Goal: Task Accomplishment & Management: Use online tool/utility

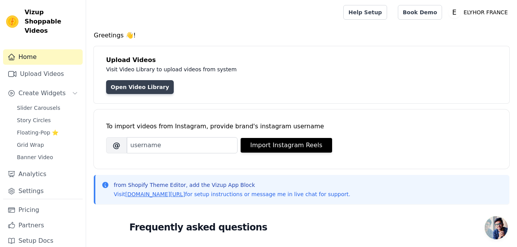
click at [135, 84] on link "Open Video Library" at bounding box center [140, 87] width 68 height 14
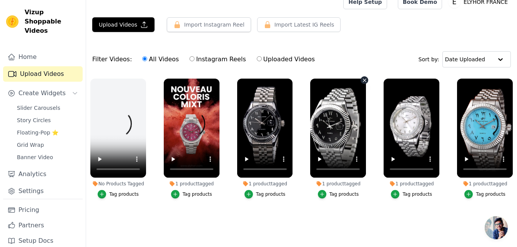
scroll to position [16, 0]
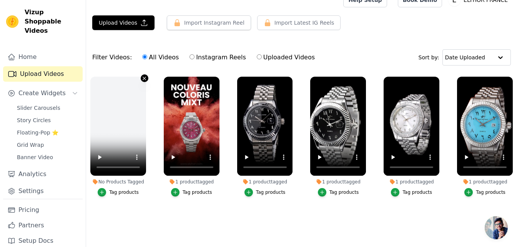
click at [144, 77] on icon "button" at bounding box center [144, 78] width 3 height 3
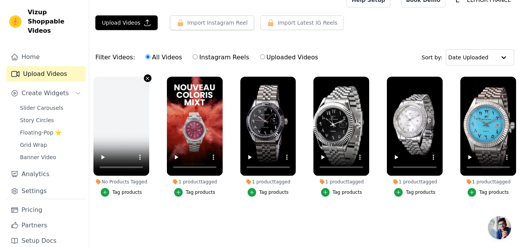
scroll to position [0, 0]
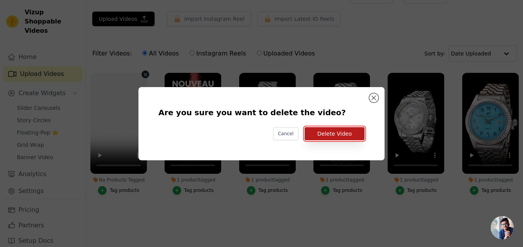
click at [334, 136] on button "Delete Video" at bounding box center [335, 133] width 60 height 13
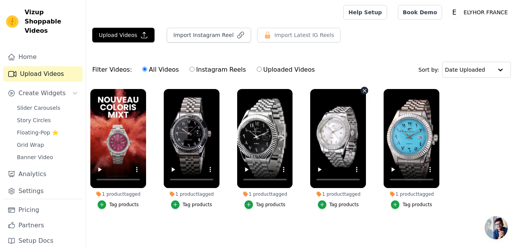
scroll to position [4, 0]
click at [116, 28] on button "Upload Videos" at bounding box center [123, 35] width 62 height 15
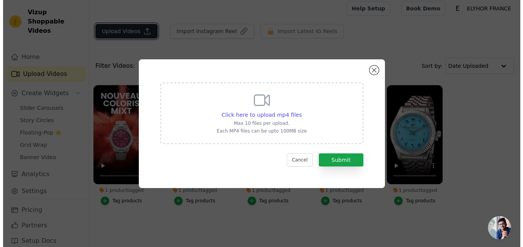
scroll to position [0, 0]
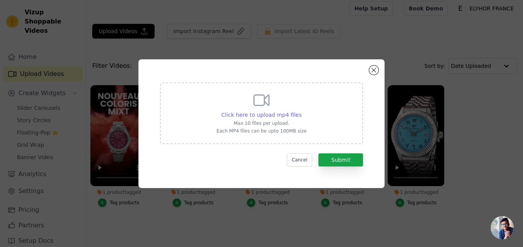
click at [267, 113] on span "Click here to upload mp4 files" at bounding box center [262, 115] width 80 height 6
click at [301, 111] on input "Click here to upload mp4 files Max 10 files per upload. Each MP4 files can be u…" at bounding box center [301, 110] width 0 height 0
type input "C:\fakepath\Vidéo [DATE] 23 18 33.mov"
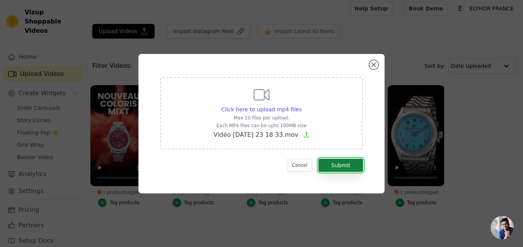
click at [345, 162] on button "Submit" at bounding box center [340, 164] width 45 height 13
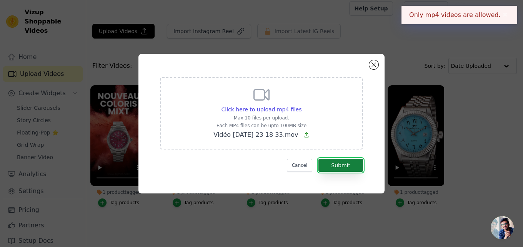
click at [345, 162] on button "Submit" at bounding box center [340, 164] width 45 height 13
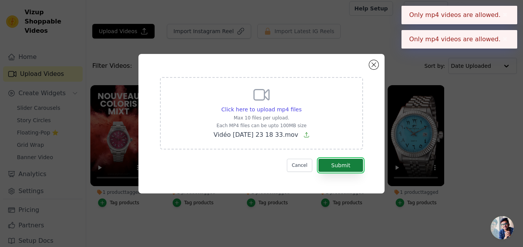
click at [345, 162] on button "Submit" at bounding box center [340, 164] width 45 height 13
click at [344, 162] on button "Submit" at bounding box center [340, 164] width 45 height 13
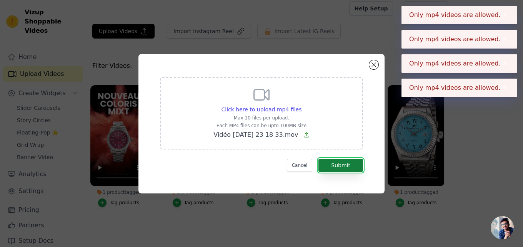
click at [344, 162] on button "Submit" at bounding box center [340, 164] width 45 height 13
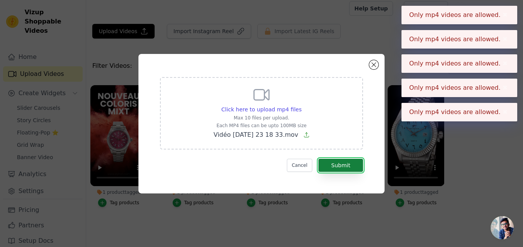
click at [344, 162] on button "Submit" at bounding box center [340, 164] width 45 height 13
click at [343, 160] on button "Submit" at bounding box center [340, 164] width 45 height 13
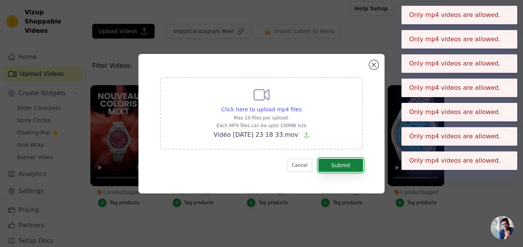
click at [342, 158] on button "Submit" at bounding box center [340, 164] width 45 height 13
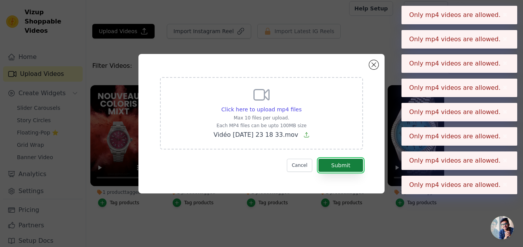
click at [341, 158] on button "Submit" at bounding box center [340, 164] width 45 height 13
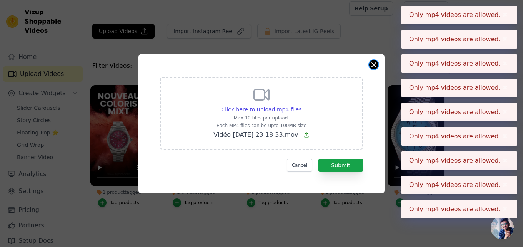
click at [373, 64] on button "Close modal" at bounding box center [373, 64] width 9 height 9
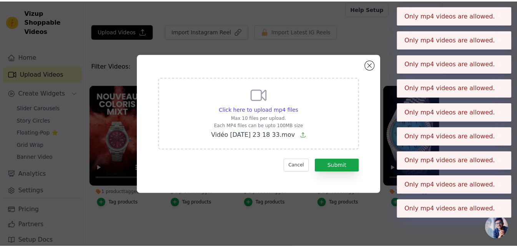
scroll to position [4, 0]
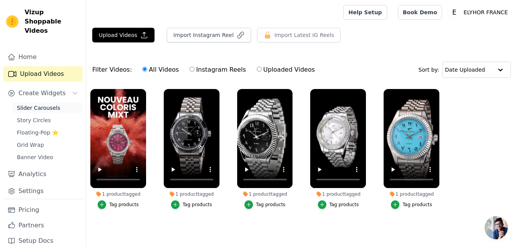
click at [37, 104] on span "Slider Carousels" at bounding box center [38, 108] width 43 height 8
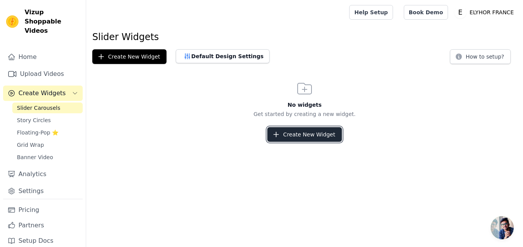
click at [305, 133] on button "Create New Widget" at bounding box center [304, 134] width 74 height 15
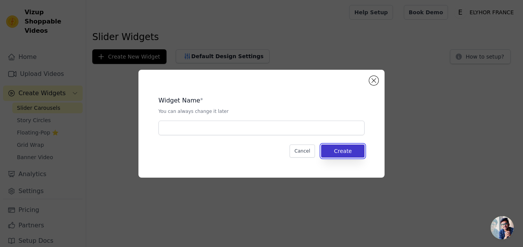
click at [333, 148] on button "Create" at bounding box center [342, 150] width 43 height 13
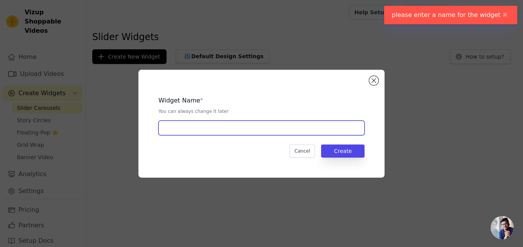
click at [294, 128] on input "text" at bounding box center [261, 127] width 206 height 15
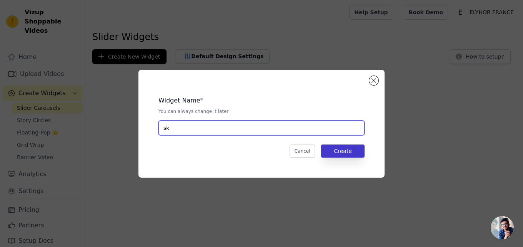
type input "sk"
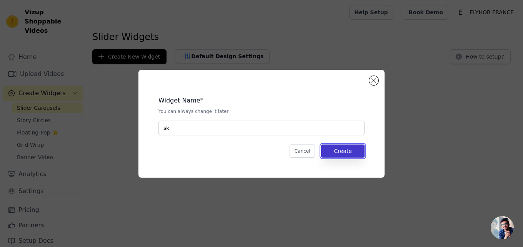
click at [340, 152] on button "Create" at bounding box center [342, 150] width 43 height 13
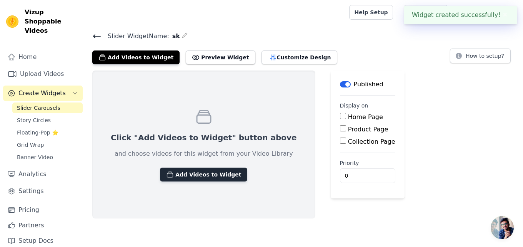
click at [194, 174] on button "Add Videos to Widget" at bounding box center [203, 174] width 87 height 14
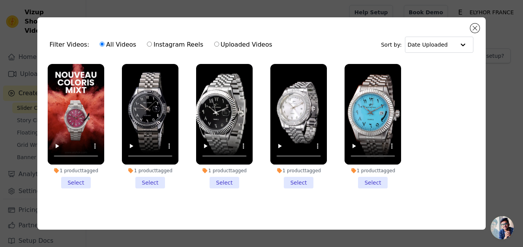
click at [214, 42] on input "Uploaded Videos" at bounding box center [216, 44] width 5 height 5
radio input "true"
click at [171, 41] on label "Instagram Reels" at bounding box center [175, 45] width 57 height 10
click at [152, 42] on input "Instagram Reels" at bounding box center [149, 44] width 5 height 5
radio input "true"
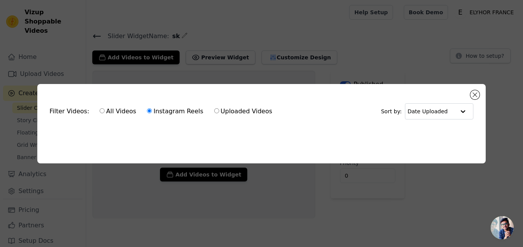
click at [214, 108] on label "Uploaded Videos" at bounding box center [243, 111] width 59 height 10
click at [214, 108] on input "Uploaded Videos" at bounding box center [216, 110] width 5 height 5
radio input "true"
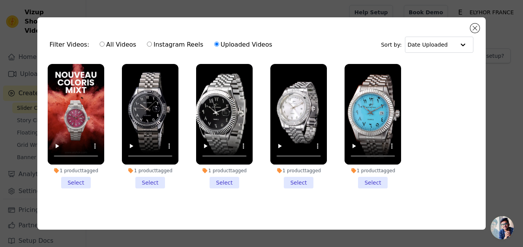
click at [108, 40] on label "All Videos" at bounding box center [117, 45] width 37 height 10
click at [105, 42] on input "All Videos" at bounding box center [102, 44] width 5 height 5
radio input "true"
click at [153, 43] on label "Instagram Reels" at bounding box center [175, 45] width 57 height 10
click at [152, 43] on input "Instagram Reels" at bounding box center [149, 44] width 5 height 5
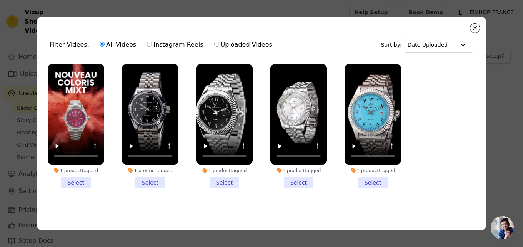
radio input "true"
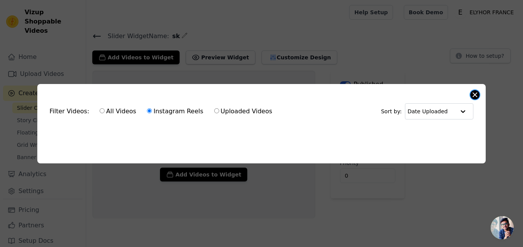
click at [477, 92] on button "Close modal" at bounding box center [474, 94] width 9 height 9
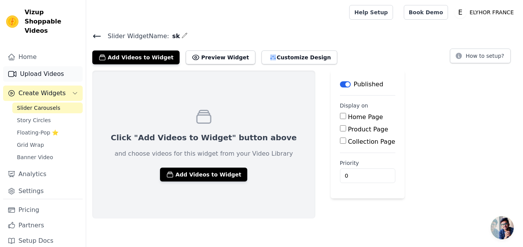
click at [27, 66] on link "Upload Videos" at bounding box center [43, 73] width 80 height 15
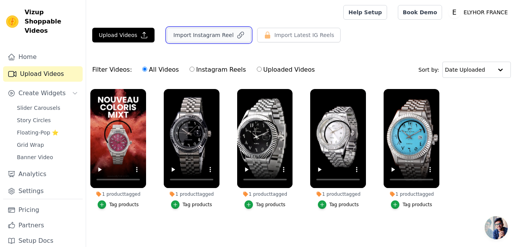
click at [203, 38] on button "Import Instagram Reel" at bounding box center [209, 35] width 84 height 15
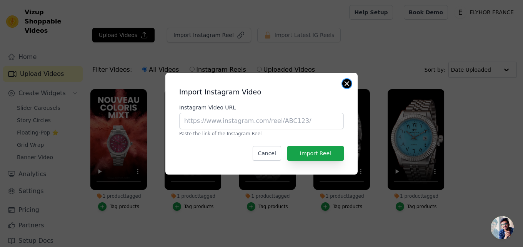
click at [348, 82] on button "Close modal" at bounding box center [346, 83] width 9 height 9
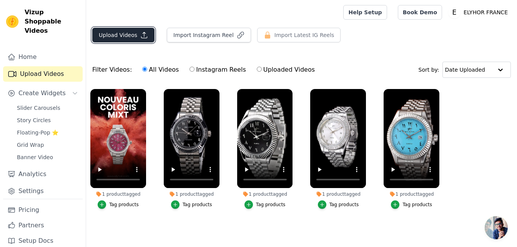
click at [142, 35] on icon "button" at bounding box center [144, 35] width 8 height 8
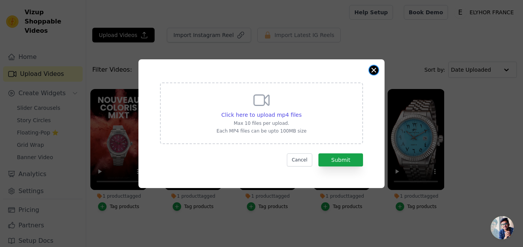
click at [372, 67] on button "Close modal" at bounding box center [373, 69] width 9 height 9
